Goal: Transaction & Acquisition: Purchase product/service

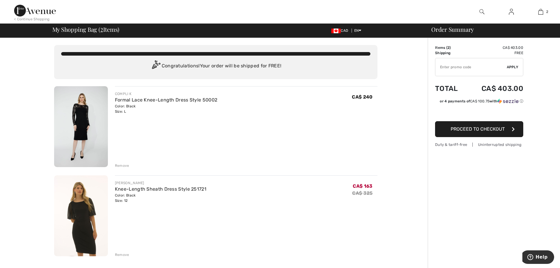
click at [89, 118] on img at bounding box center [81, 126] width 54 height 81
click at [89, 226] on img at bounding box center [81, 215] width 54 height 81
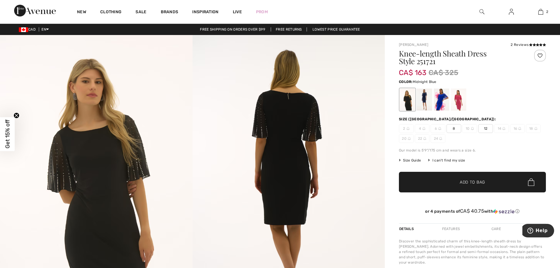
click at [425, 97] on div at bounding box center [424, 99] width 15 height 22
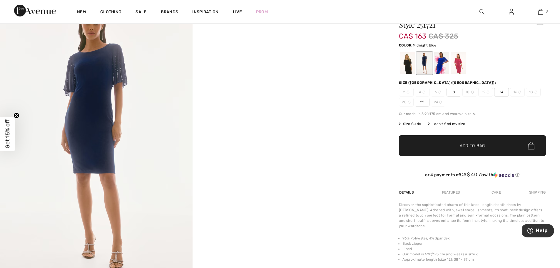
scroll to position [29, 0]
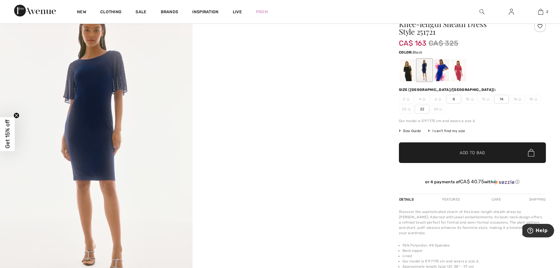
click at [407, 69] on div at bounding box center [407, 70] width 15 height 22
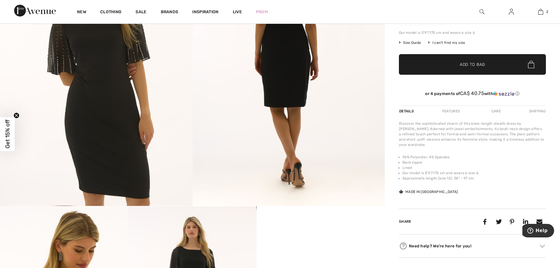
scroll to position [0, 0]
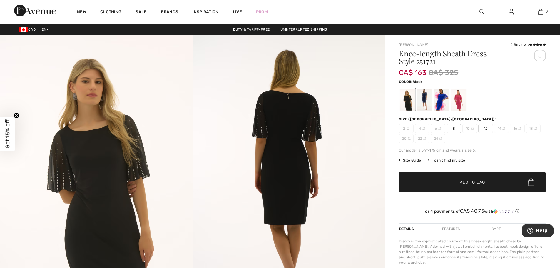
click at [9, 137] on span "Get 15% off" at bounding box center [7, 134] width 7 height 29
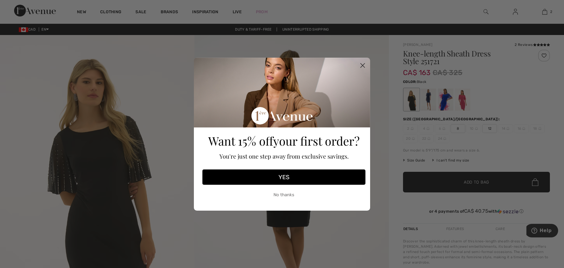
click at [285, 176] on button "YES" at bounding box center [284, 176] width 163 height 15
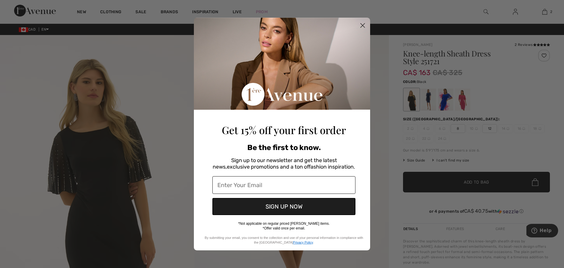
click at [248, 186] on input "Enter Your Email" at bounding box center [284, 185] width 143 height 18
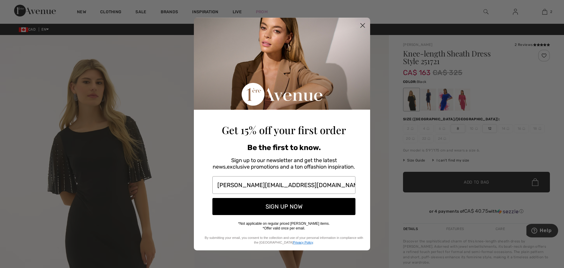
type input "[PERSON_NAME][EMAIL_ADDRESS][DOMAIN_NAME]"
click at [276, 208] on button "SIGN UP NOW" at bounding box center [284, 206] width 143 height 17
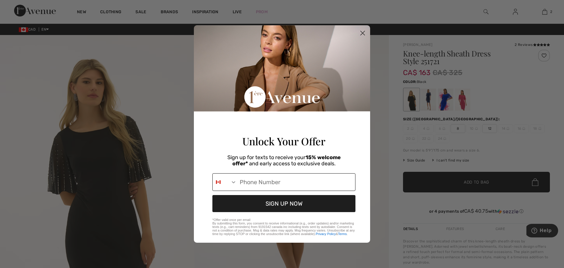
click at [259, 185] on input "Phone Number" at bounding box center [296, 181] width 118 height 17
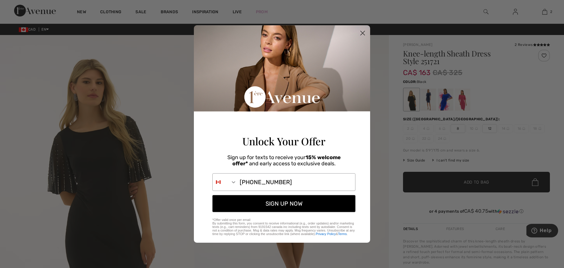
type input "514-994-4806"
click at [287, 206] on button "SIGN UP NOW" at bounding box center [284, 203] width 143 height 17
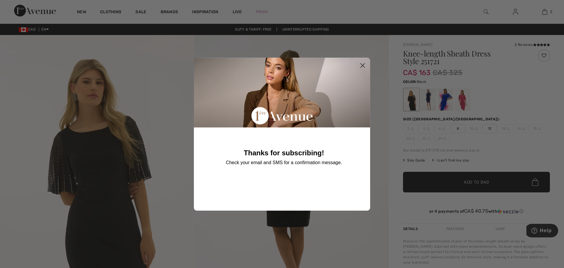
click at [363, 65] on icon "Close dialog" at bounding box center [363, 65] width 4 height 4
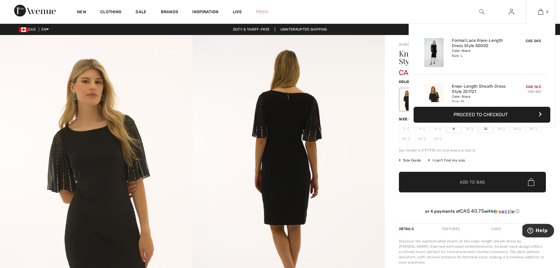
click at [499, 113] on button "Proceed to Checkout" at bounding box center [482, 115] width 137 height 16
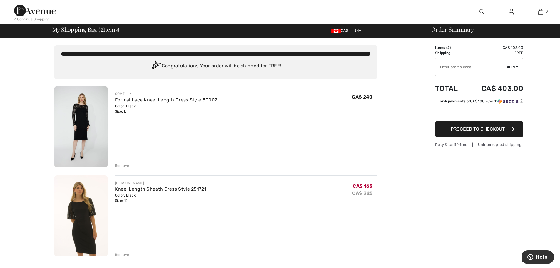
click at [442, 67] on input "TEXT" at bounding box center [470, 67] width 71 height 18
type input "FLASH15"
click at [515, 67] on span "Apply" at bounding box center [513, 66] width 12 height 5
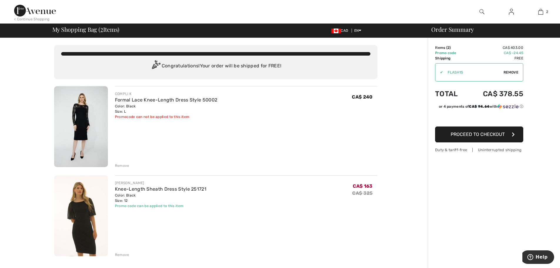
click at [478, 134] on span "Proceed to Checkout" at bounding box center [478, 134] width 54 height 6
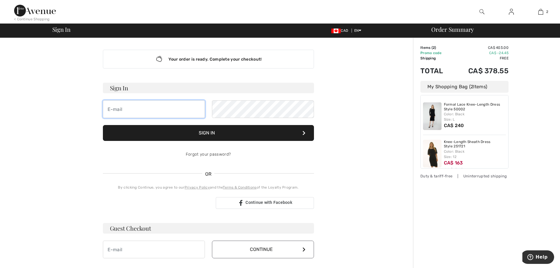
click at [148, 112] on input "email" at bounding box center [154, 109] width 102 height 18
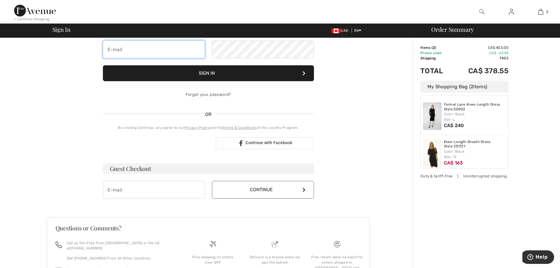
scroll to position [88, 0]
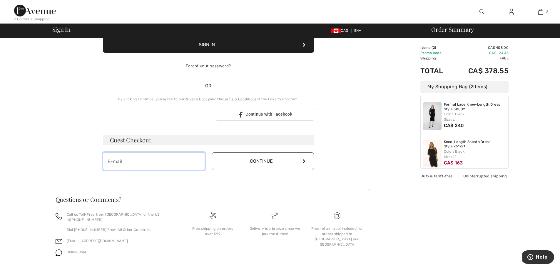
click at [124, 161] on input "email" at bounding box center [154, 161] width 102 height 18
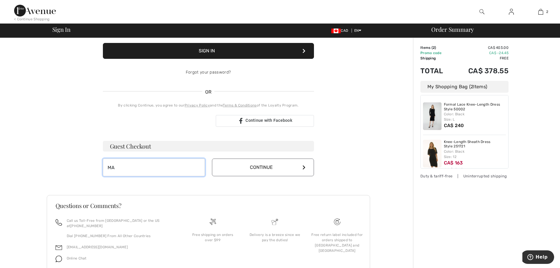
type input "M"
type input "[PERSON_NAME][EMAIL_ADDRESS][DOMAIN_NAME]"
click at [269, 167] on button "Continue" at bounding box center [263, 167] width 102 height 18
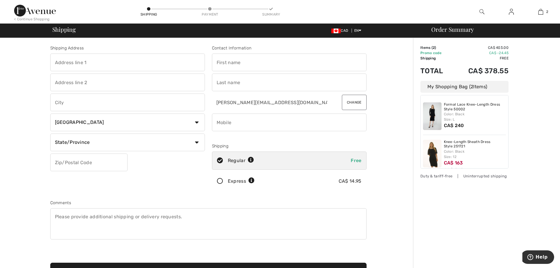
click at [85, 64] on input "text" at bounding box center [127, 63] width 155 height 18
type input "18492 Lagrange"
click at [236, 64] on input "text" at bounding box center [289, 63] width 155 height 18
type input "[PERSON_NAME]"
click at [223, 81] on input "text" at bounding box center [289, 82] width 155 height 18
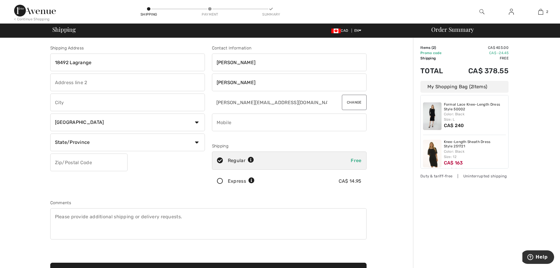
type input "[PERSON_NAME]"
click at [58, 104] on input "text" at bounding box center [127, 102] width 155 height 18
type input "Pierrefonds"
click at [158, 183] on div "Shipping Address 18492 Lagrange Pierrefonds Country Canada United States Afghan…" at bounding box center [128, 119] width 162 height 148
click at [79, 143] on select "State/Province Alberta British Columbia Manitoba New Brunswick Newfoundland and…" at bounding box center [127, 142] width 155 height 18
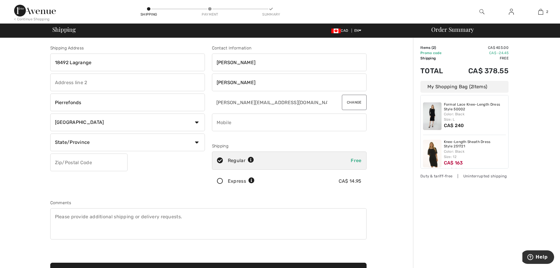
select select "QC"
click at [50, 133] on select "State/Province Alberta British Columbia Manitoba New Brunswick Newfoundland and…" at bounding box center [127, 142] width 155 height 18
click at [73, 160] on input "text" at bounding box center [88, 162] width 77 height 18
type input "H9K1R4"
click at [245, 122] on input "phone" at bounding box center [289, 122] width 155 height 18
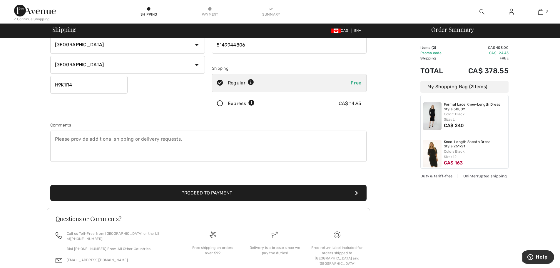
scroll to position [88, 0]
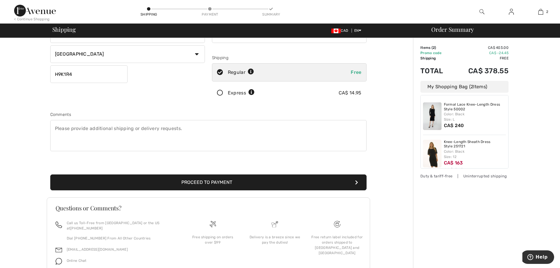
type input "5149944806"
click at [219, 183] on button "Proceed to Payment" at bounding box center [208, 182] width 316 height 16
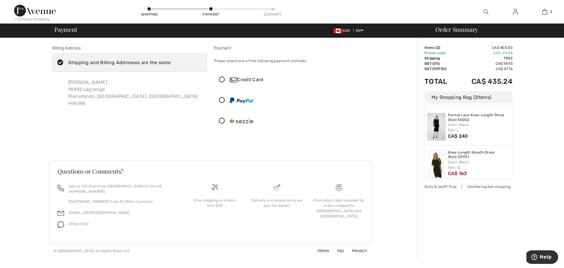
click at [221, 80] on icon at bounding box center [222, 80] width 16 height 6
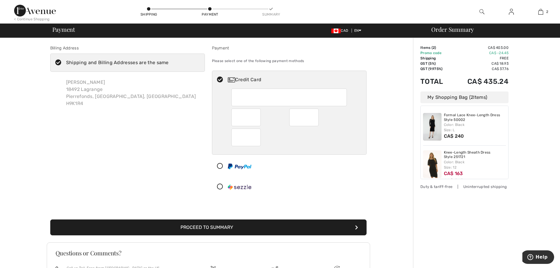
click at [215, 228] on button "Proceed to Summary" at bounding box center [208, 227] width 316 height 16
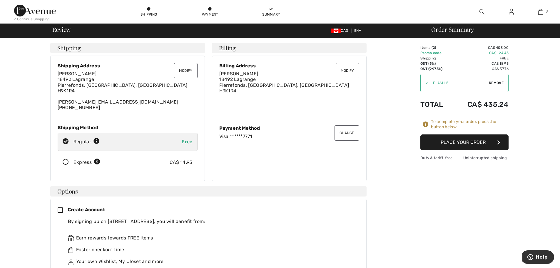
click at [464, 142] on button "Place Your Order" at bounding box center [464, 142] width 88 height 16
